Goal: Check status: Check status

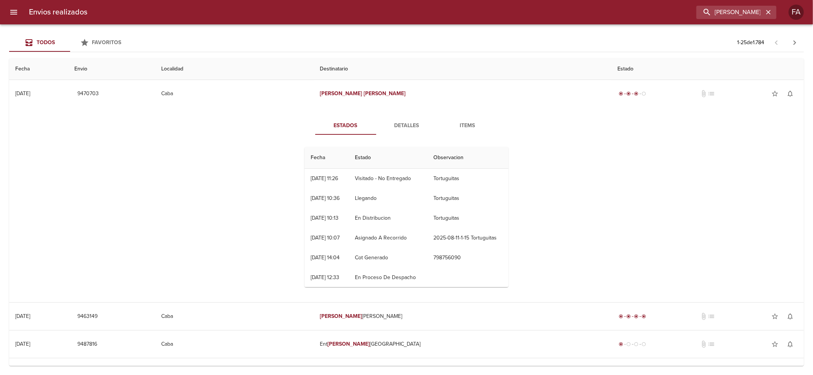
type input "[PERSON_NAME]"
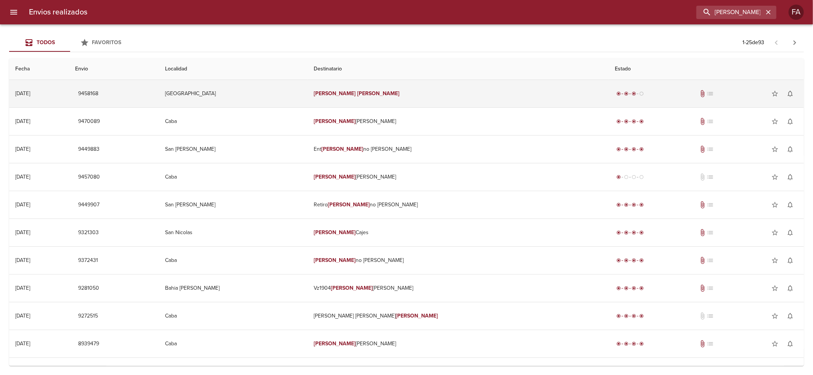
click at [421, 96] on td "[PERSON_NAME]" at bounding box center [459, 93] width 302 height 27
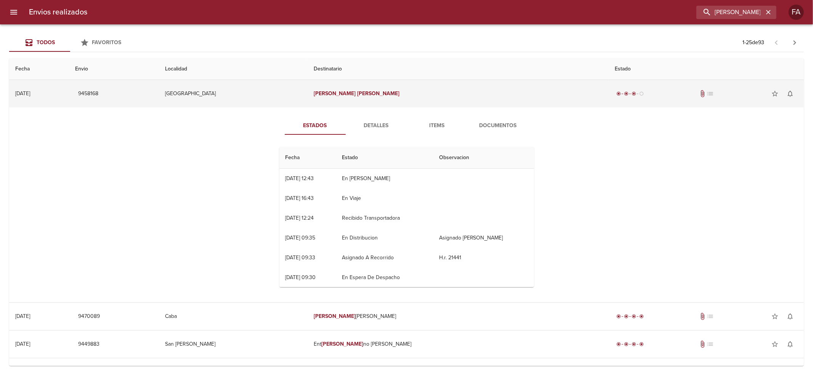
drag, startPoint x: 143, startPoint y: 91, endPoint x: 362, endPoint y: 135, distance: 223.5
click at [98, 91] on span "9458168" at bounding box center [88, 94] width 20 height 10
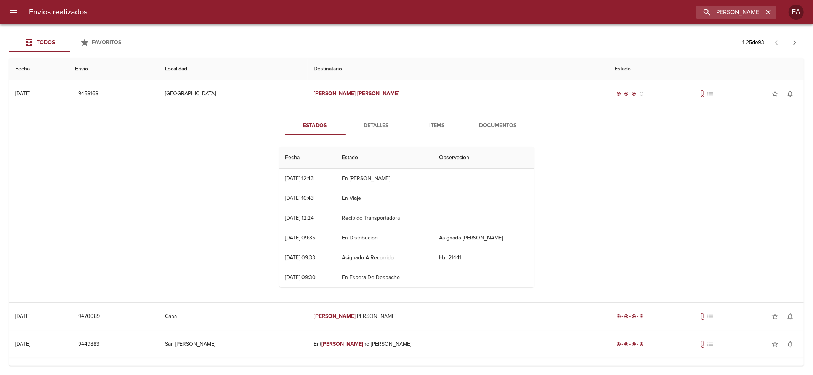
click at [384, 126] on span "Detalles" at bounding box center [376, 126] width 52 height 10
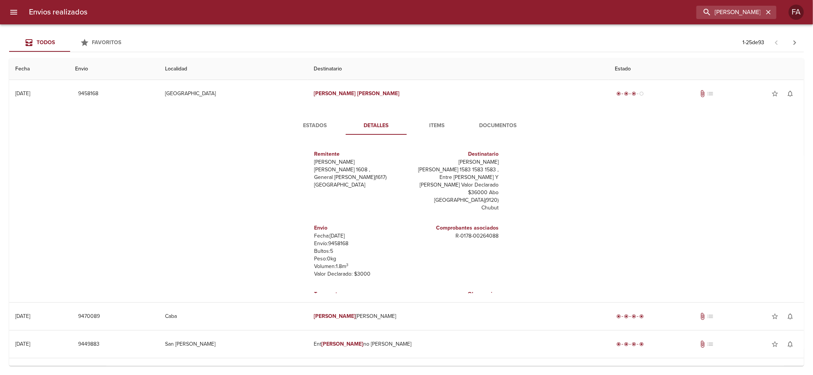
scroll to position [34, 0]
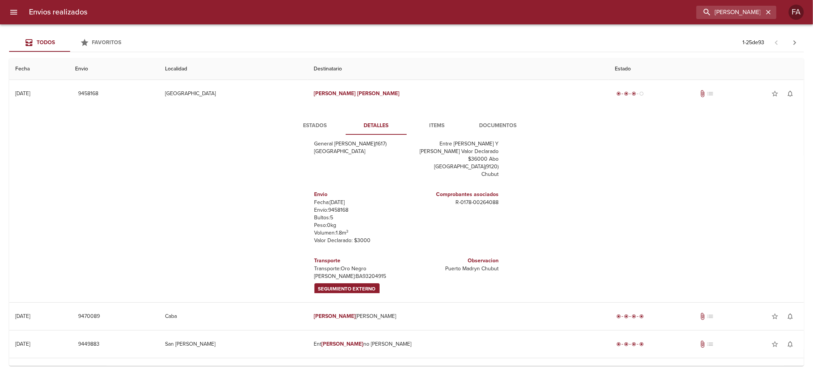
click at [321, 257] on h6 "Transporte" at bounding box center [359, 261] width 89 height 8
drag, startPoint x: 321, startPoint y: 255, endPoint x: 337, endPoint y: 280, distance: 29.4
click at [337, 280] on div "Transporte Transporte: Oro Negro [PERSON_NAME]: BA93204915 Seguimiento Externo" at bounding box center [359, 276] width 89 height 45
click at [348, 265] on p "Transporte: Oro Negro" at bounding box center [359, 269] width 89 height 8
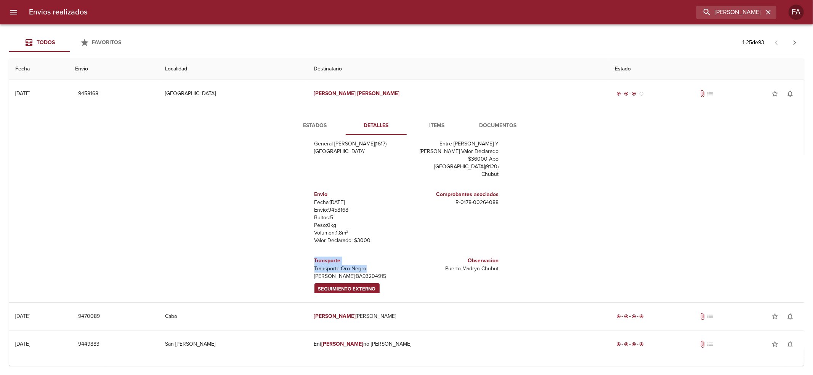
drag, startPoint x: 348, startPoint y: 265, endPoint x: 325, endPoint y: 254, distance: 25.7
click at [325, 254] on div "Transporte Transporte: Oro Negro [PERSON_NAME]: BA93204915 Seguimiento Externo" at bounding box center [359, 276] width 89 height 45
click at [325, 257] on h6 "Transporte" at bounding box center [359, 261] width 89 height 8
drag, startPoint x: 325, startPoint y: 254, endPoint x: 351, endPoint y: 281, distance: 37.5
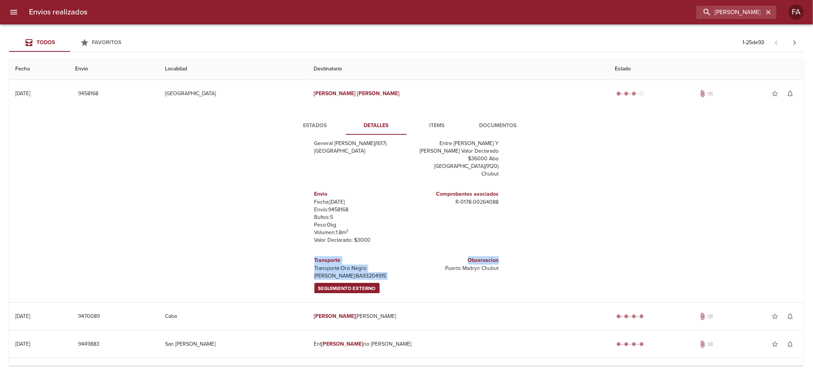
click at [369, 291] on div "Transporte Transporte: Oro Negro [PERSON_NAME]: BA93204915 Seguimiento Externo" at bounding box center [358, 275] width 95 height 51
click at [329, 273] on p "[PERSON_NAME]: BA93204915" at bounding box center [359, 277] width 89 height 8
drag, startPoint x: 329, startPoint y: 268, endPoint x: 310, endPoint y: 254, distance: 23.9
click at [315, 254] on div "Transporte Transporte: Oro Negro [PERSON_NAME]: BA93204915 Seguimiento Externo" at bounding box center [359, 276] width 89 height 45
